Goal: Ask a question: Seek information or help from site administrators or community

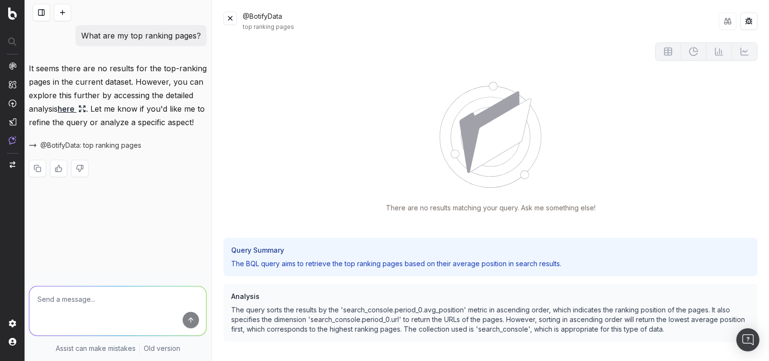
click at [136, 55] on div "What are my top ranking pages? It seems there are no results for the top-rankin…" at bounding box center [118, 108] width 186 height 167
click at [65, 10] on button at bounding box center [62, 12] width 17 height 17
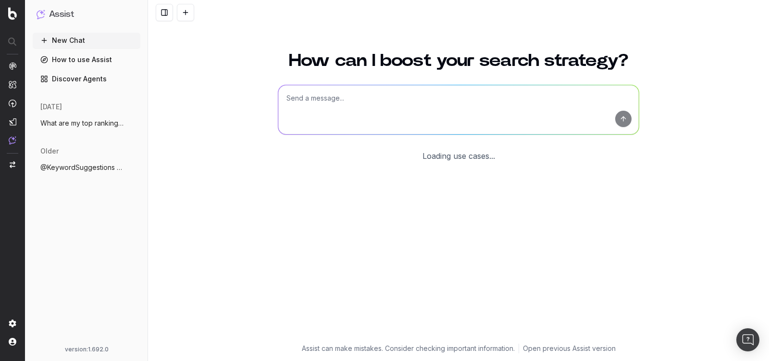
scroll to position [4, 0]
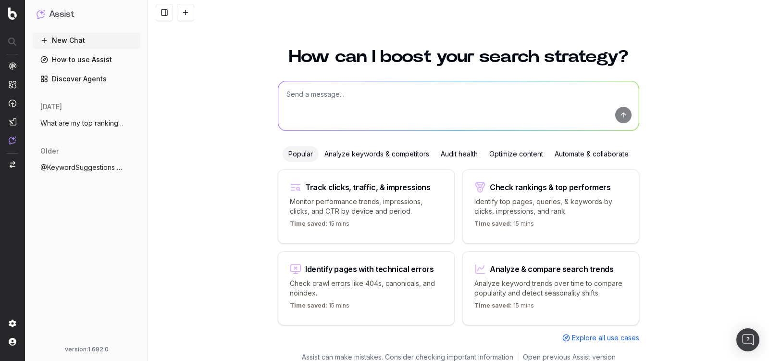
click at [86, 37] on button "New Chat" at bounding box center [87, 40] width 108 height 15
click at [317, 100] on textarea at bounding box center [458, 105] width 361 height 49
type textarea "clicks by url"
click at [624, 121] on button "submit" at bounding box center [623, 115] width 16 height 16
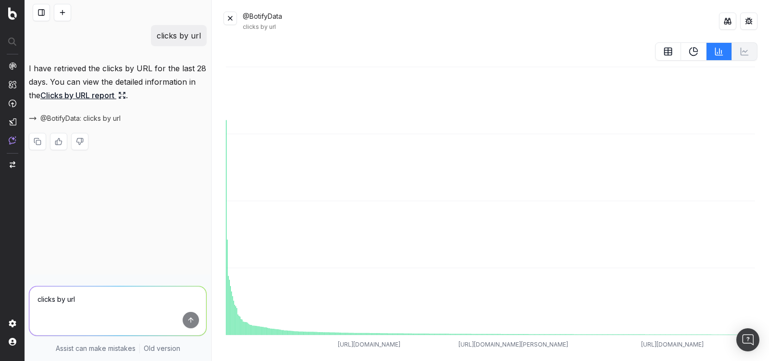
click at [227, 20] on button at bounding box center [230, 18] width 13 height 13
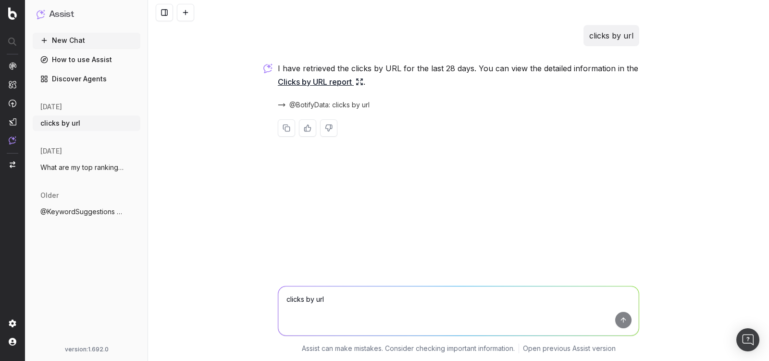
click at [332, 85] on link "Clicks by URL report" at bounding box center [321, 81] width 86 height 13
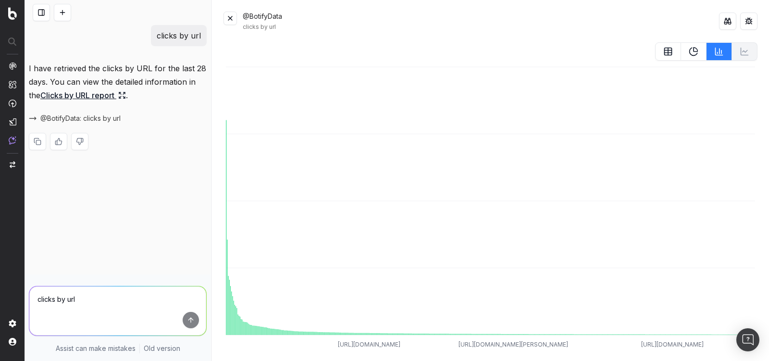
click at [85, 297] on textarea "clicks by url" at bounding box center [117, 310] width 177 height 49
type textarea "clicks by device in a trendline"
click at [225, 19] on button at bounding box center [230, 18] width 13 height 13
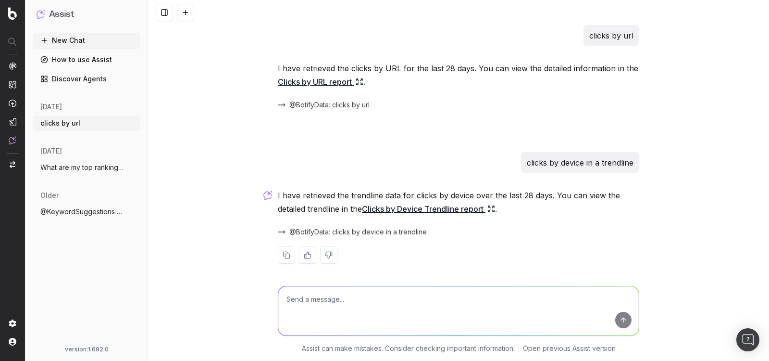
scroll to position [5, 0]
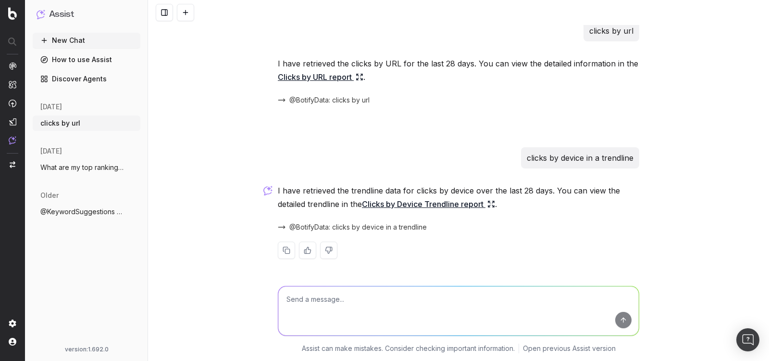
click at [420, 204] on link "Clicks by Device Trendline report" at bounding box center [428, 203] width 133 height 13
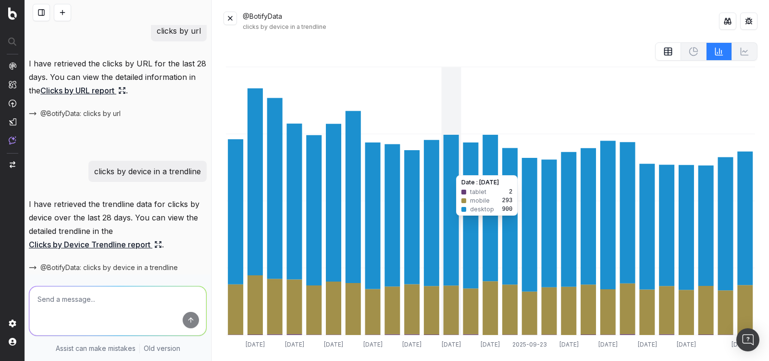
click at [450, 170] on icon at bounding box center [451, 210] width 15 height 150
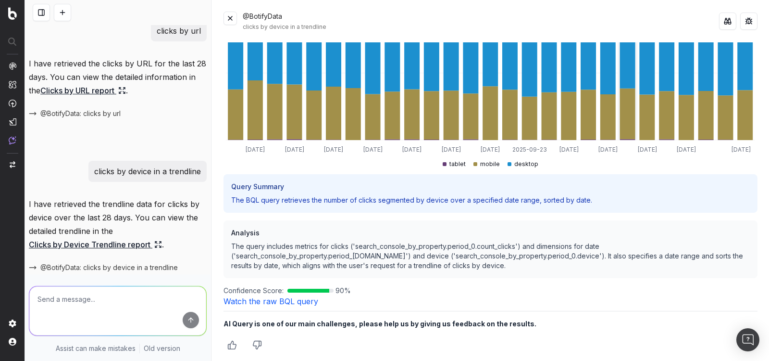
scroll to position [198, 0]
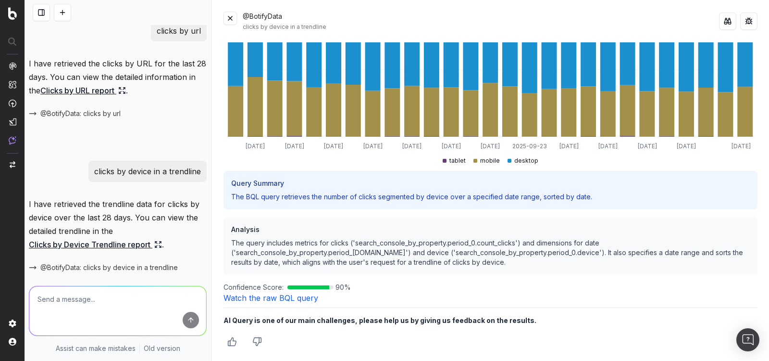
click at [114, 294] on textarea at bounding box center [117, 310] width 177 height 49
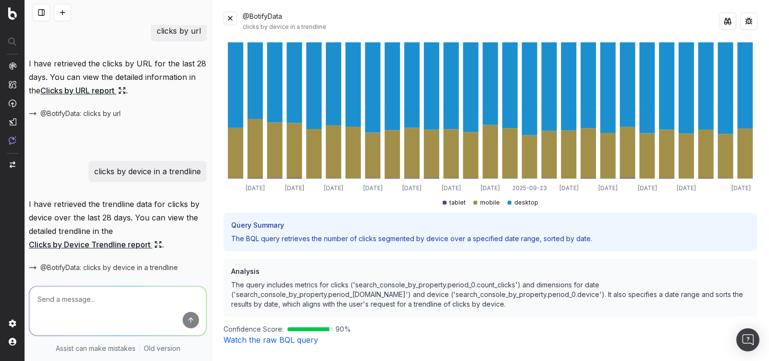
scroll to position [0, 0]
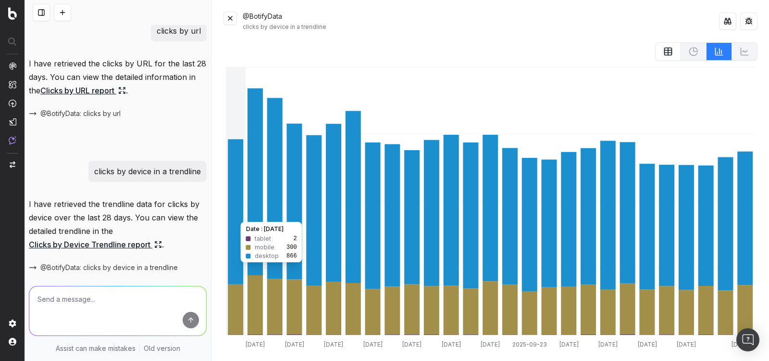
click at [273, 113] on icon at bounding box center [274, 188] width 15 height 181
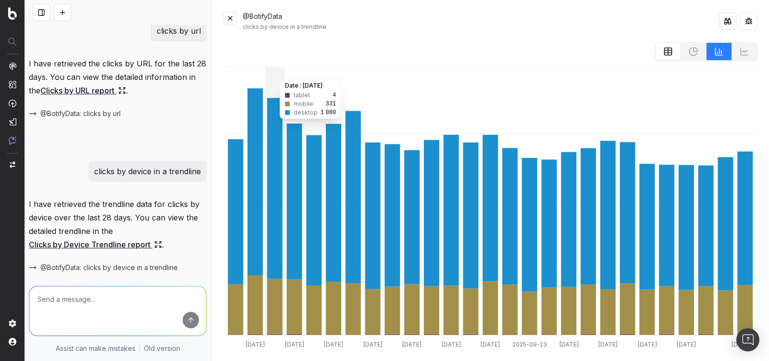
click at [275, 73] on icon "2025-09-09 2025-09-11 2025-09-13 2025-09-15 2025-09-17 2025-09-19 2025-09-21 20…" at bounding box center [491, 214] width 534 height 300
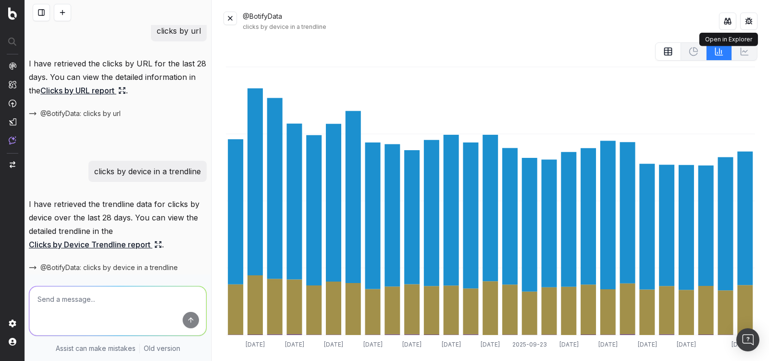
click at [722, 22] on button at bounding box center [727, 20] width 17 height 17
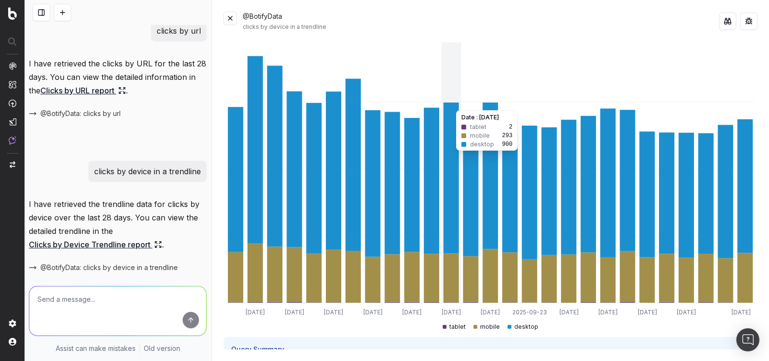
scroll to position [35, 0]
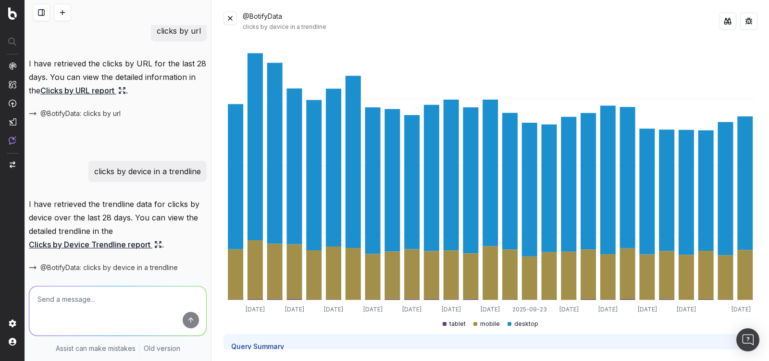
click at [59, 309] on textarea at bounding box center [117, 310] width 177 height 49
click at [65, 305] on textarea at bounding box center [117, 310] width 177 height 49
paste textarea "Change in clicks/CTR/impressions over last 28 days vs last (branded vs non-bran…"
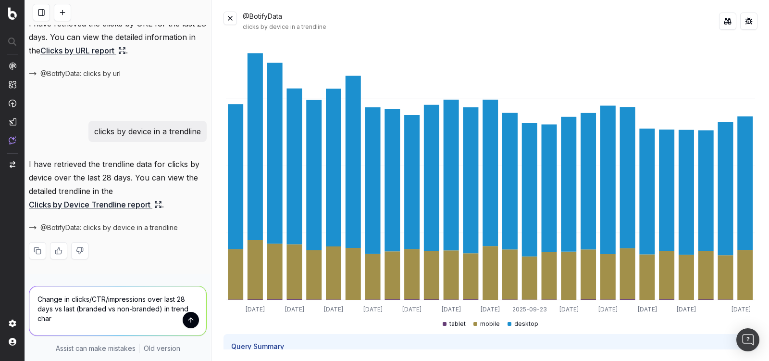
type textarea "Change in clicks/CTR/impressions over last 28 days vs last (branded vs non-bran…"
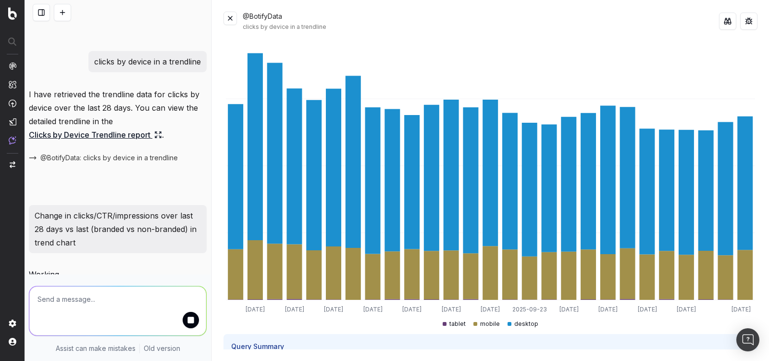
scroll to position [122, 0]
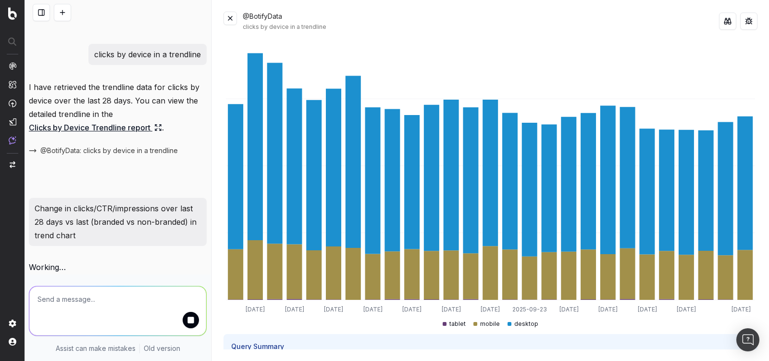
click at [225, 24] on button at bounding box center [230, 18] width 13 height 13
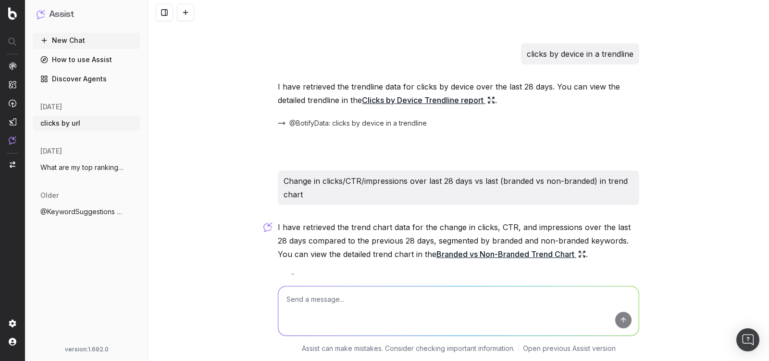
scroll to position [159, 0]
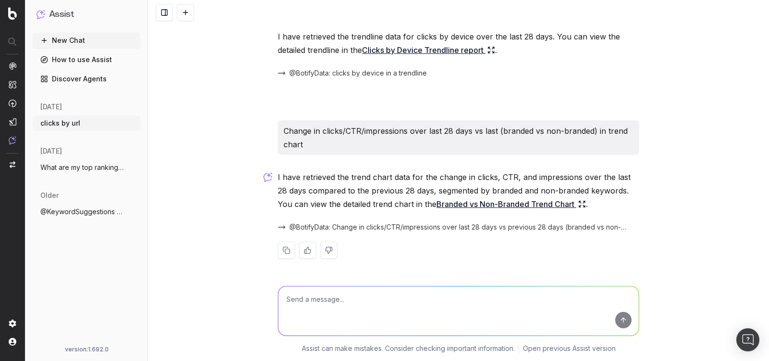
click at [476, 203] on link "Branded vs Non-Branded Trend Chart" at bounding box center [512, 203] width 150 height 13
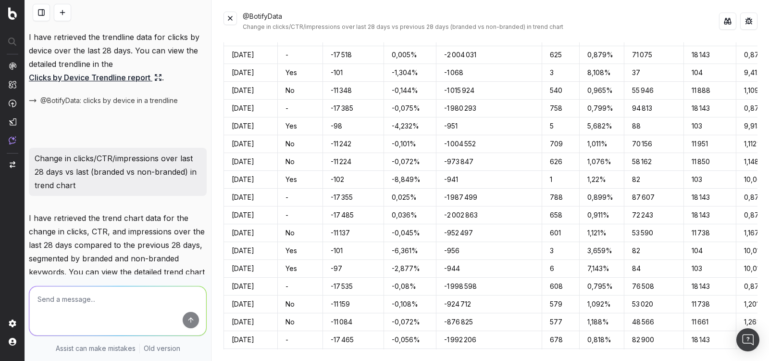
scroll to position [0, 0]
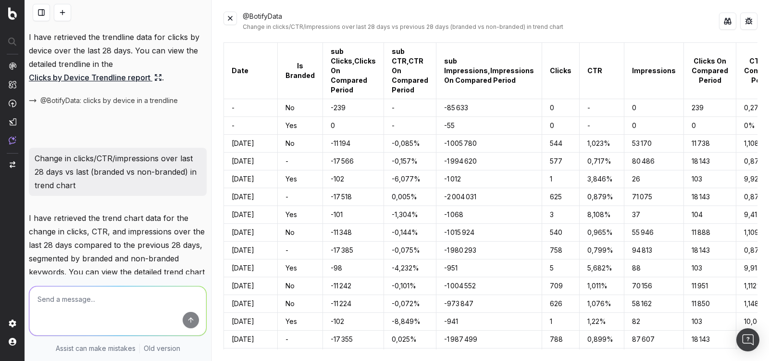
click at [232, 17] on button at bounding box center [230, 18] width 13 height 13
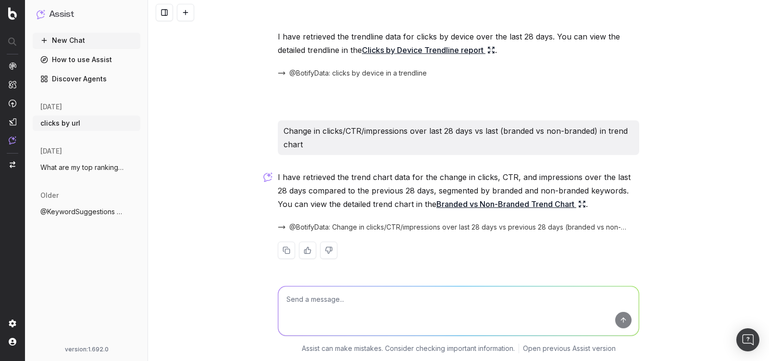
scroll to position [159, 0]
click at [464, 203] on link "Branded vs Non-Branded Trend Chart" at bounding box center [512, 203] width 150 height 13
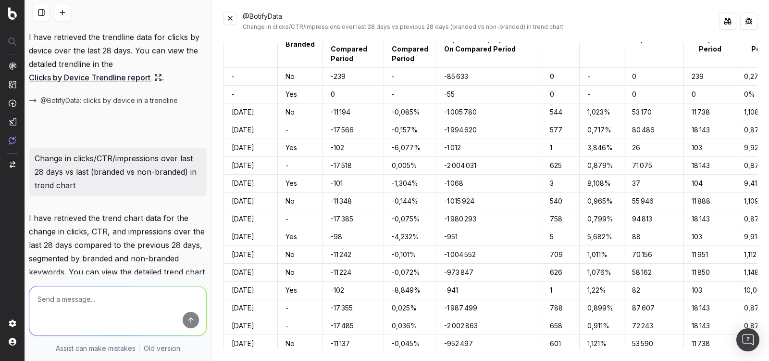
scroll to position [0, 0]
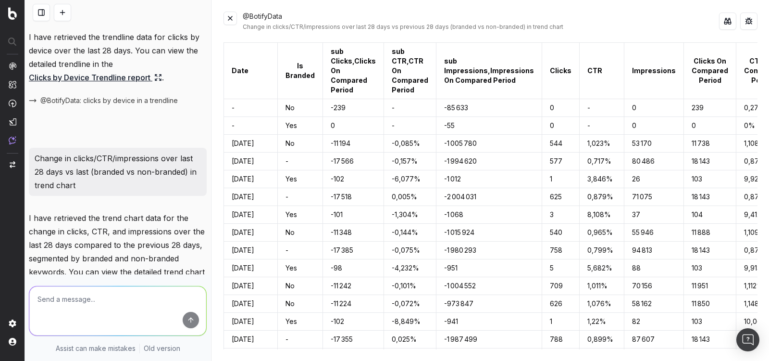
click at [232, 19] on button at bounding box center [230, 18] width 13 height 13
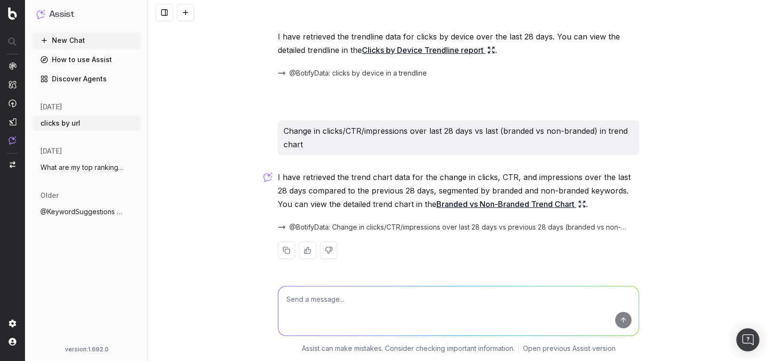
click at [324, 295] on textarea at bounding box center [458, 310] width 361 height 49
paste textarea "Analyze search trends for:"
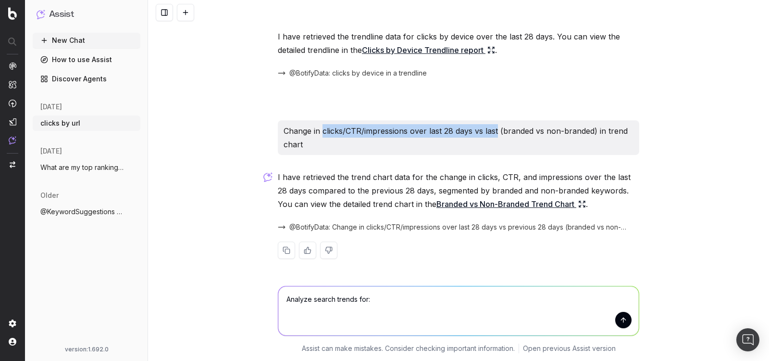
drag, startPoint x: 322, startPoint y: 130, endPoint x: 498, endPoint y: 130, distance: 176.4
click at [498, 130] on p "Change in clicks/CTR/impressions over last 28 days vs last (branded vs non-bran…" at bounding box center [459, 137] width 350 height 27
copy p "clicks/CTR/impressions over last 28 days vs last"
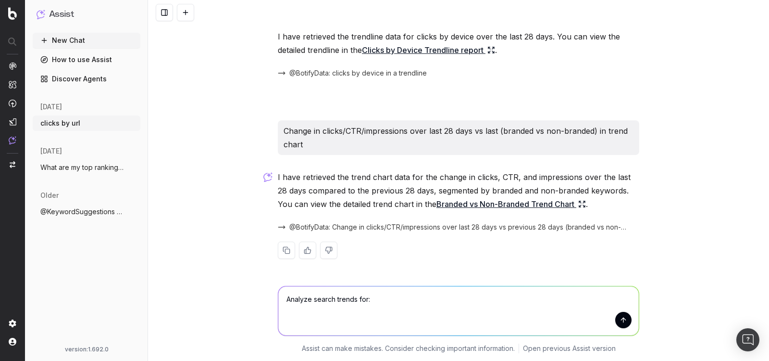
click at [422, 306] on textarea "Analyze search trends for:" at bounding box center [458, 310] width 361 height 49
paste textarea "clicks/CTR/impressions over last 28 days vs last"
type textarea "Analyze search trends for: clicks/CTR/impressions over last 28 days vs last"
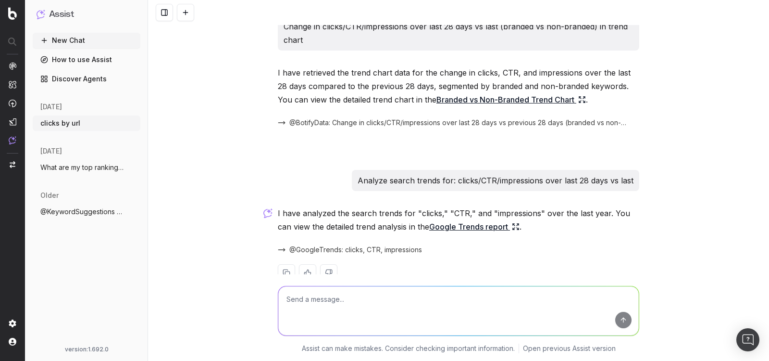
scroll to position [285, 0]
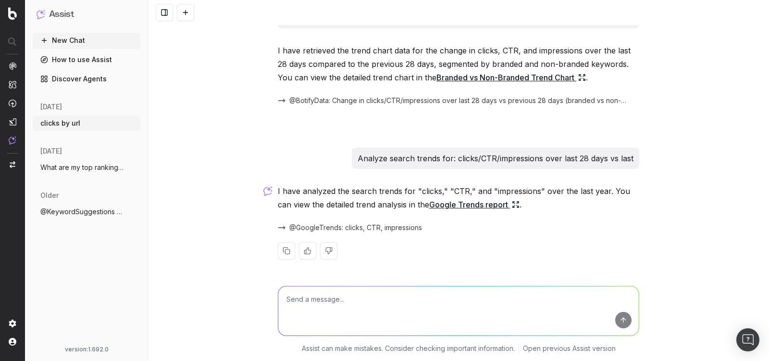
click at [443, 204] on link "Google Trends report" at bounding box center [474, 204] width 90 height 13
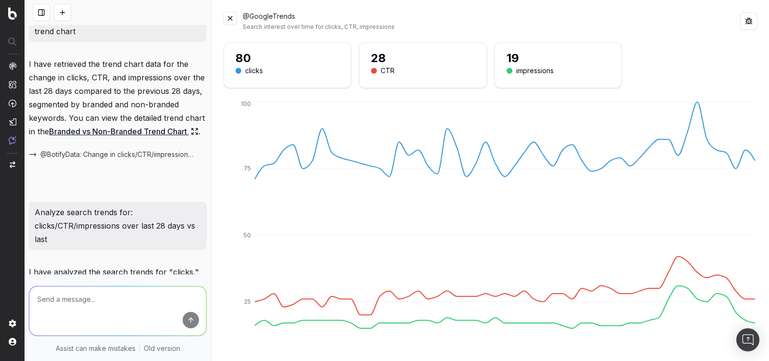
click at [387, 57] on div "28" at bounding box center [423, 57] width 104 height 15
click at [287, 68] on div "clicks" at bounding box center [288, 71] width 104 height 10
click at [230, 22] on button at bounding box center [230, 18] width 13 height 13
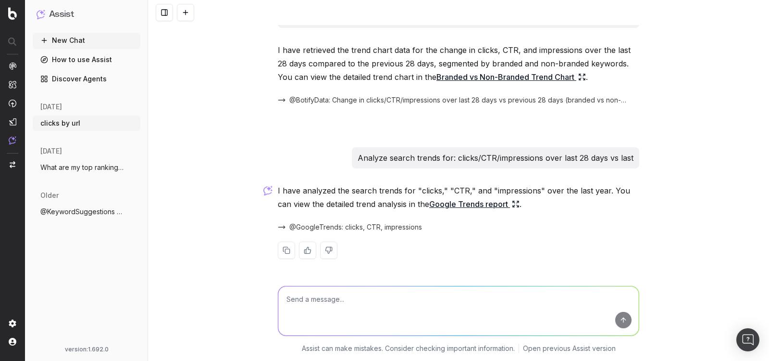
scroll to position [285, 0]
click at [307, 312] on textarea at bounding box center [458, 310] width 361 height 49
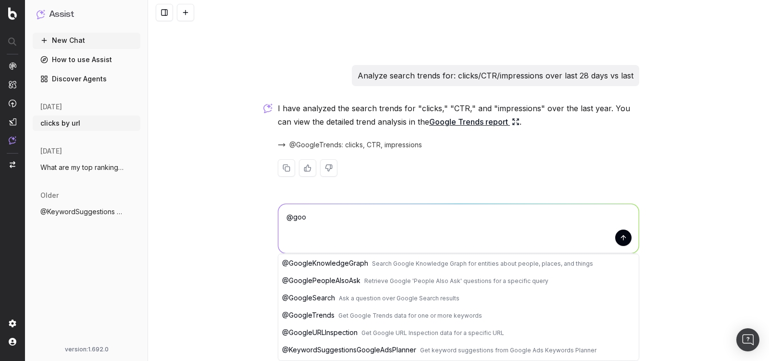
scroll to position [19, 0]
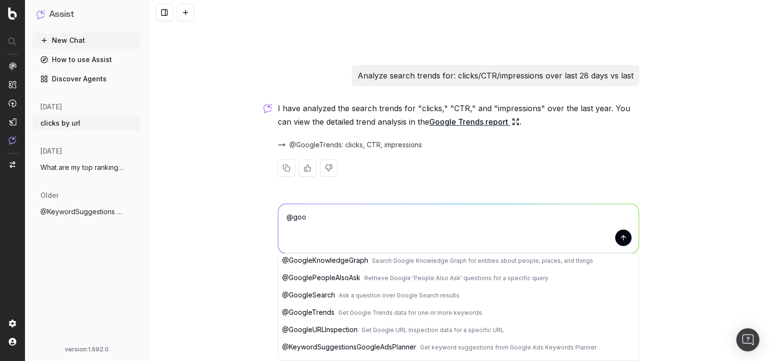
click at [352, 312] on span "Get Google Trends data for one or more keywords" at bounding box center [410, 312] width 144 height 7
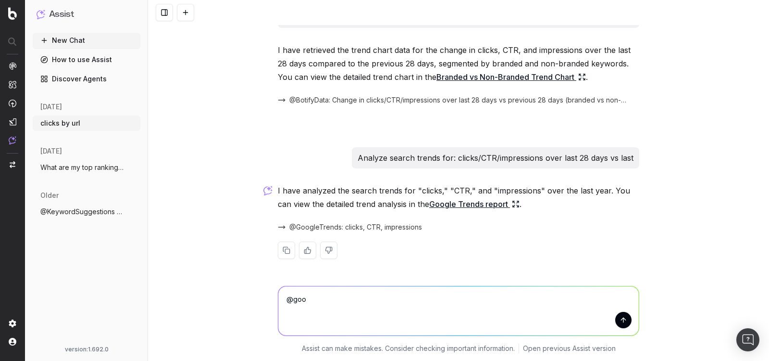
scroll to position [285, 0]
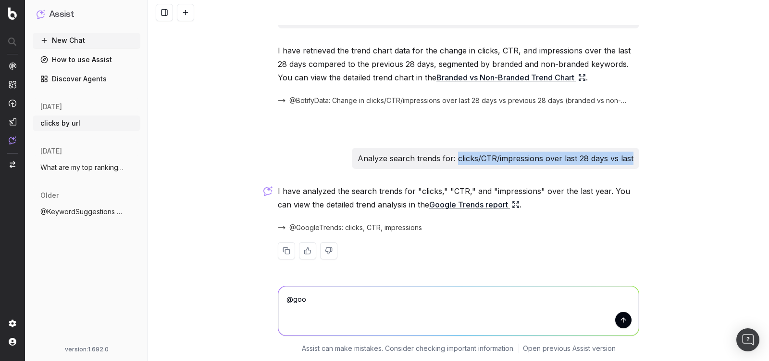
drag, startPoint x: 634, startPoint y: 154, endPoint x: 458, endPoint y: 157, distance: 176.5
click at [458, 157] on div "Analyze search trends for: clicks/CTR/impressions over last 28 days vs last" at bounding box center [495, 158] width 287 height 21
copy p "clicks/CTR/impressions over last 28 days vs last"
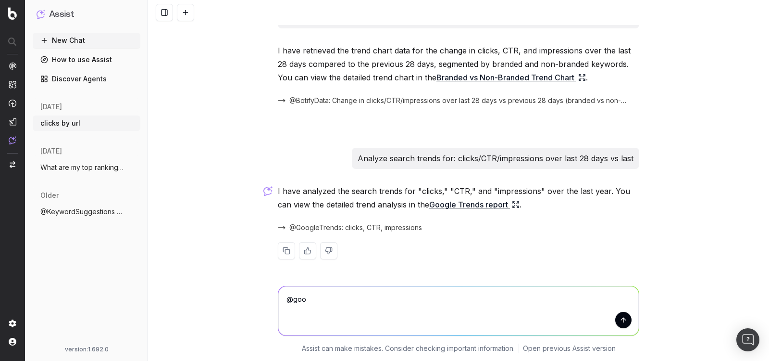
click at [426, 292] on textarea "@GoogleTrends" at bounding box center [458, 310] width 361 height 49
click at [423, 297] on textarea "@GoogleTrends" at bounding box center [458, 310] width 361 height 49
paste textarea "clicks/CTR/impressions over last 28 days vs last"
type textarea "@GoogleTrends : clicks/CTR/impressions over last 28 days vs last"
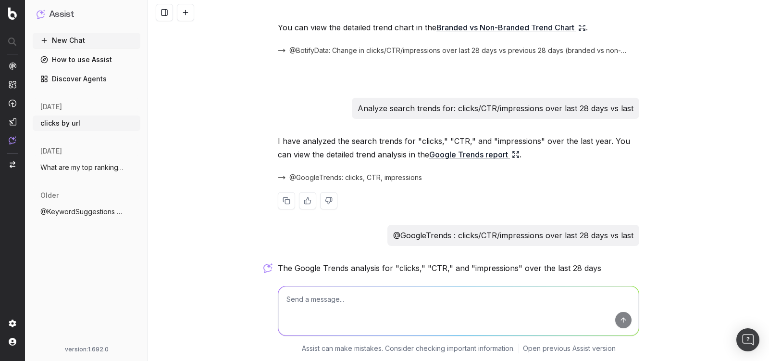
scroll to position [404, 0]
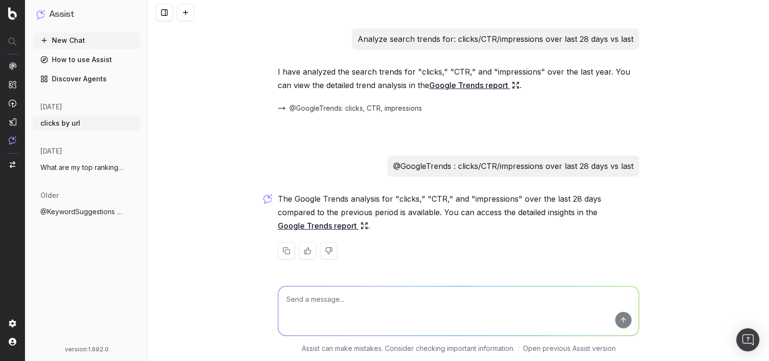
click at [337, 227] on link "Google Trends report" at bounding box center [323, 225] width 90 height 13
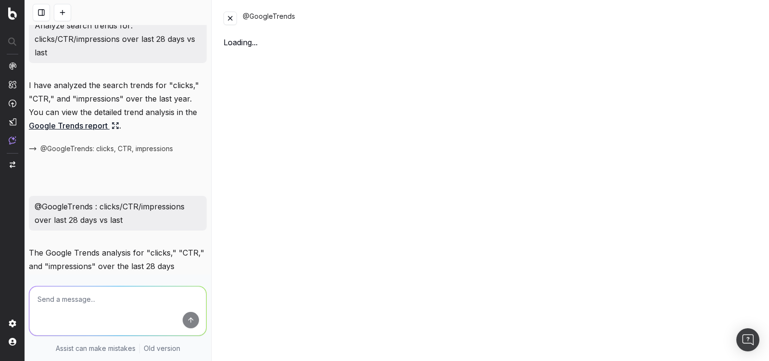
scroll to position [499, 0]
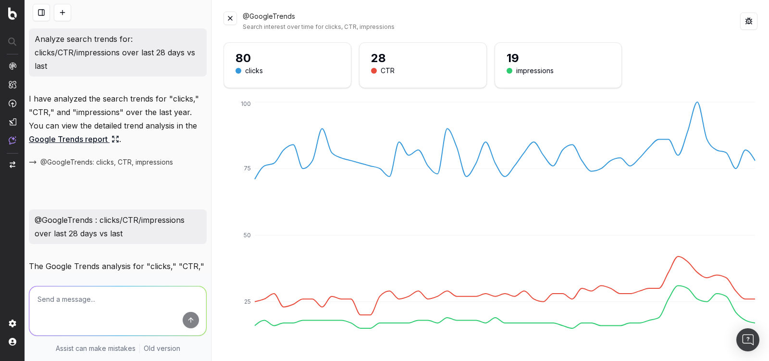
click at [231, 17] on button at bounding box center [230, 18] width 13 height 13
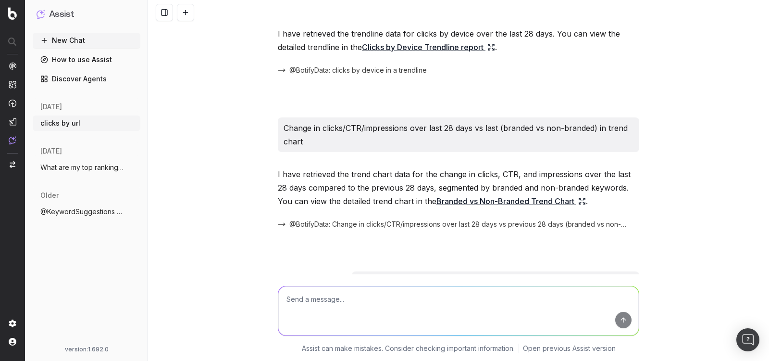
scroll to position [404, 0]
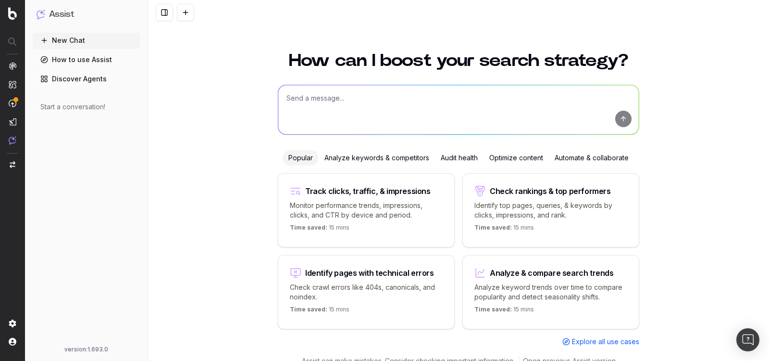
scroll to position [11, 0]
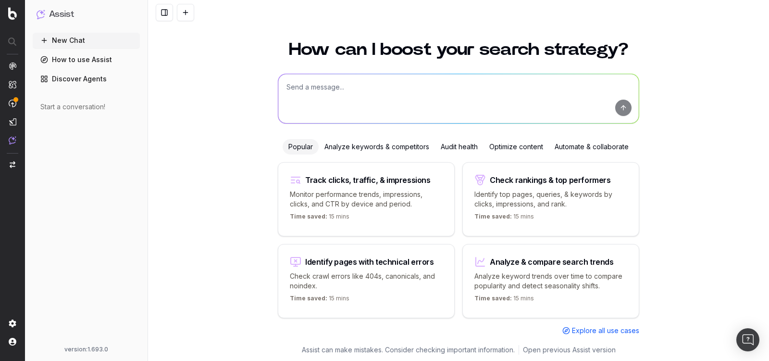
click at [412, 189] on p "Monitor performance trends, impressions, clicks, and CTR by device and period." at bounding box center [366, 198] width 153 height 19
type textarea "Change in clicks/CTR/impressions over last 28 days vs last (branded vs non-bran…"
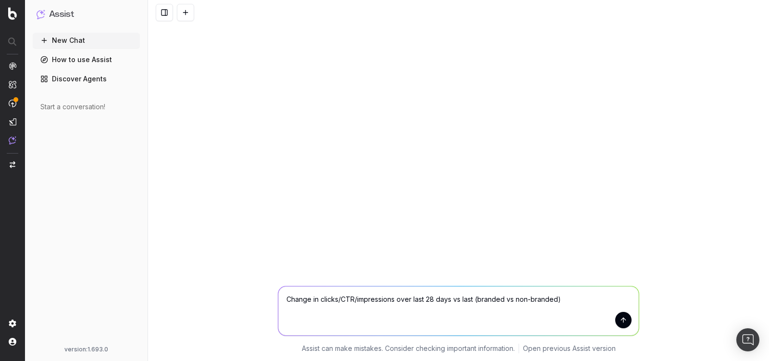
scroll to position [0, 0]
drag, startPoint x: 574, startPoint y: 298, endPoint x: 206, endPoint y: 298, distance: 367.8
click at [206, 299] on div "Change in clicks/CTR/impressions over last 28 days vs last (branded vs non-bran…" at bounding box center [458, 317] width 621 height 87
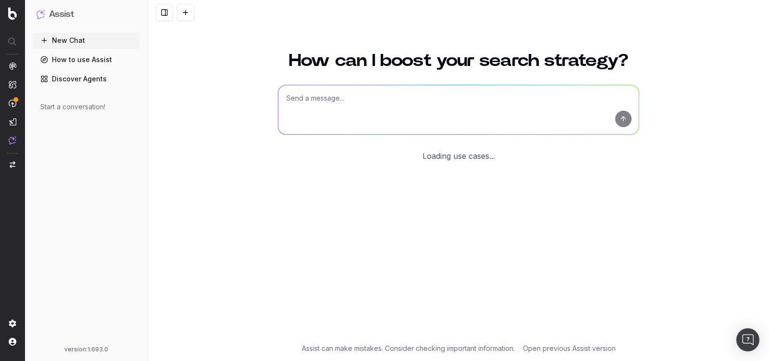
scroll to position [11, 0]
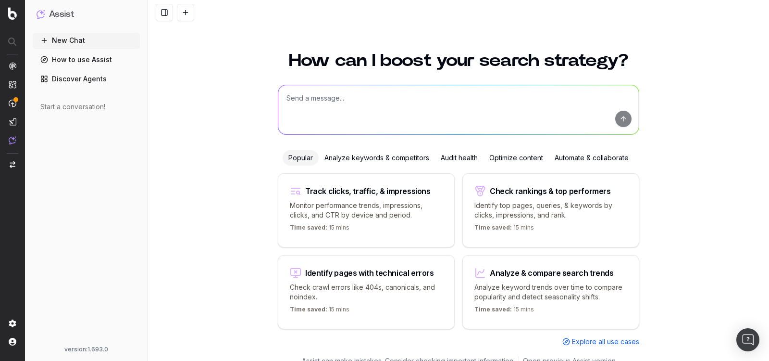
scroll to position [4, 0]
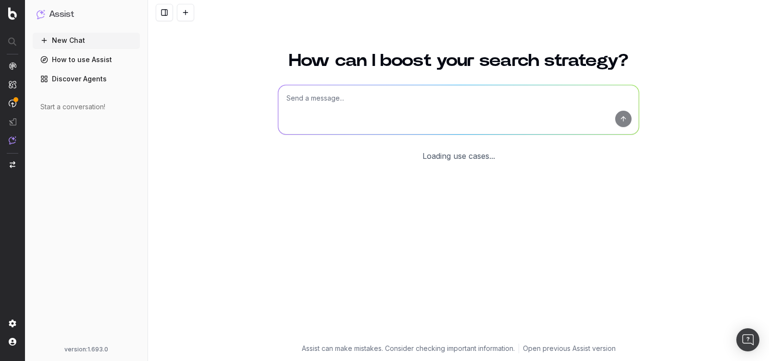
scroll to position [11, 0]
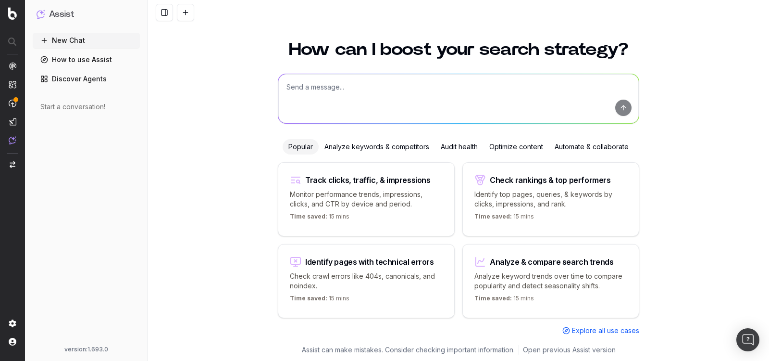
click at [530, 274] on p "Analyze keyword trends over time to compare popularity and detect seasonality s…" at bounding box center [551, 280] width 153 height 19
type textarea "Analyze search trends for:"
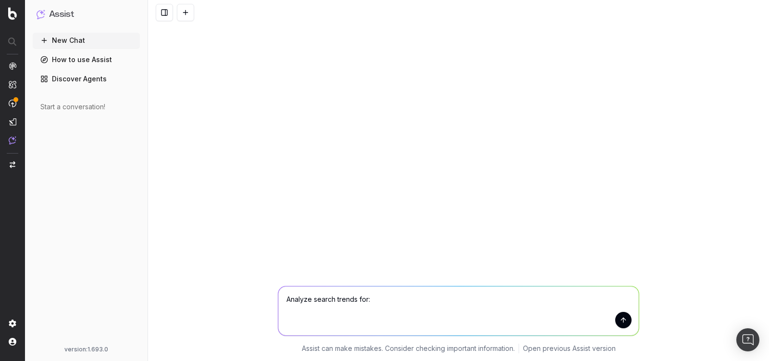
drag, startPoint x: 372, startPoint y: 300, endPoint x: 253, endPoint y: 299, distance: 118.3
click at [253, 299] on div "Analyze search trends for: Analyze search trends for: Assist can make mistakes.…" at bounding box center [458, 317] width 621 height 87
